Goal: Transaction & Acquisition: Book appointment/travel/reservation

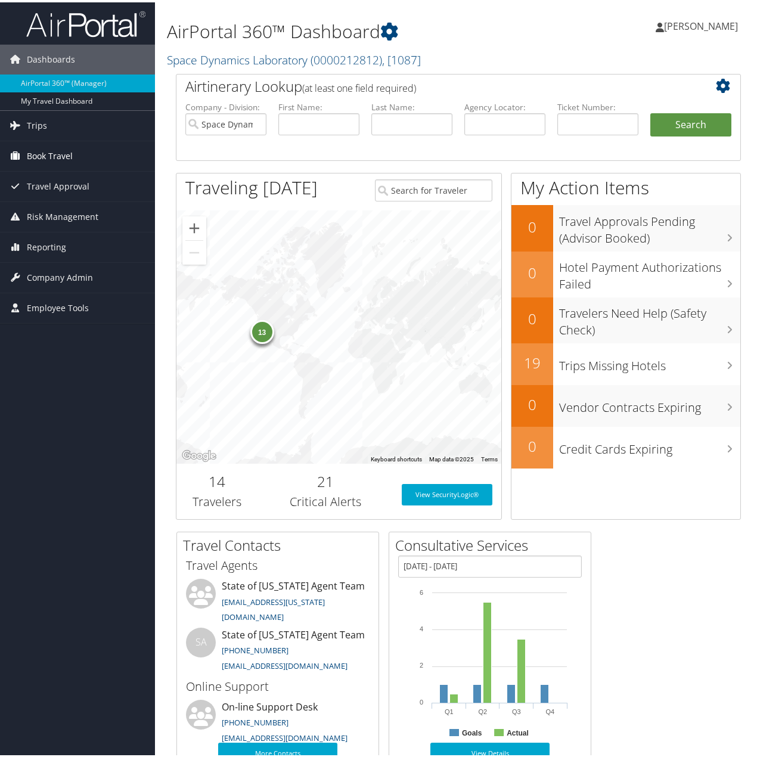
click at [39, 151] on span "Book Travel" at bounding box center [50, 154] width 46 height 30
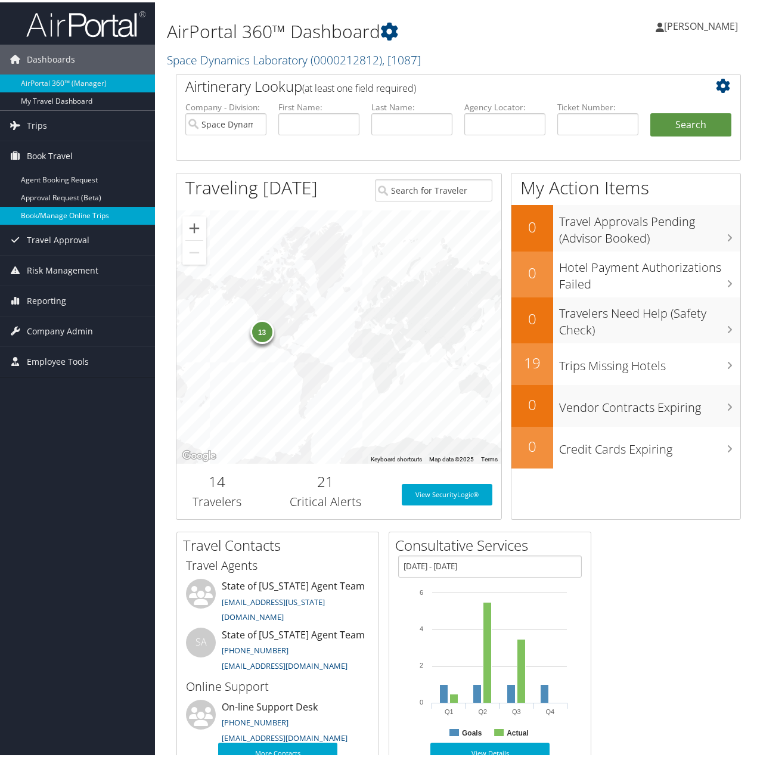
click at [54, 208] on link "Book/Manage Online Trips" at bounding box center [77, 214] width 155 height 18
